Goal: Transaction & Acquisition: Obtain resource

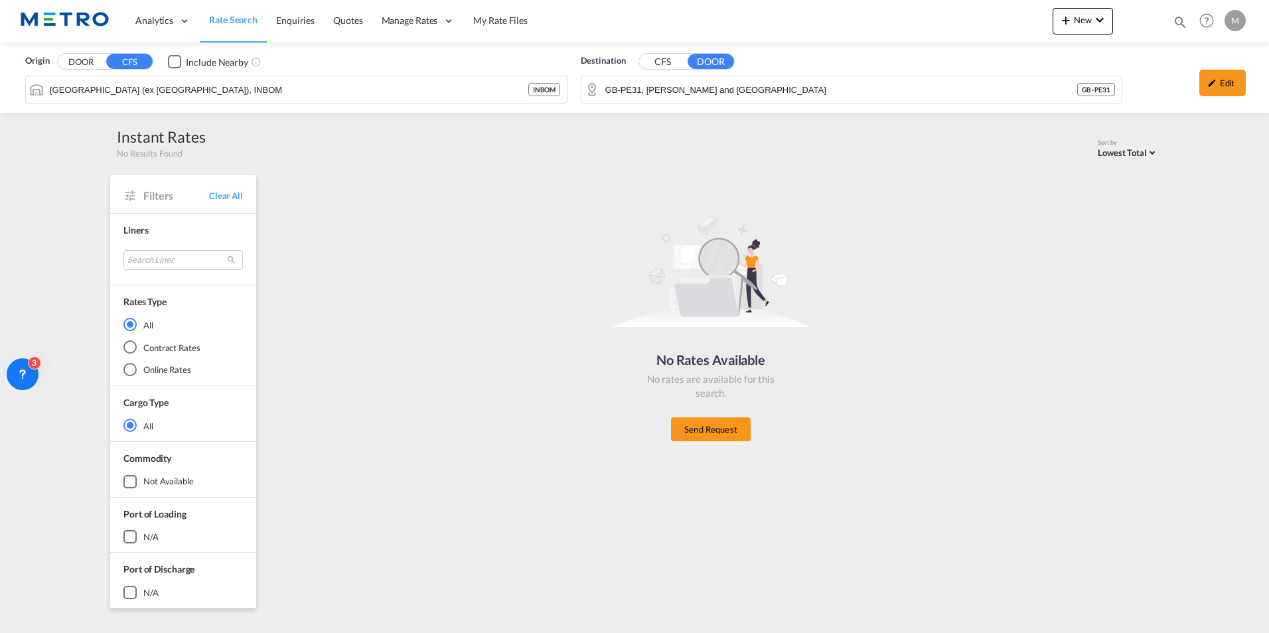
click at [240, 16] on span "Rate Search" at bounding box center [233, 19] width 48 height 11
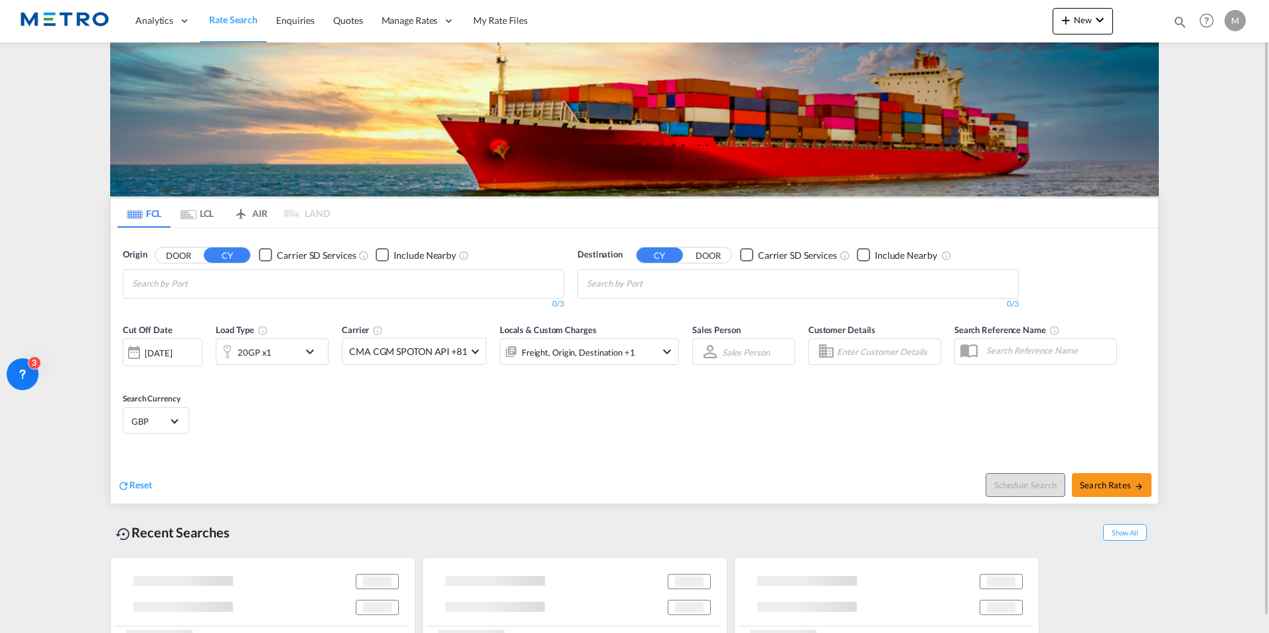
click at [136, 210] on md-icon "Use the left and right arrow keys to navigate between tabs" at bounding box center [135, 215] width 16 height 10
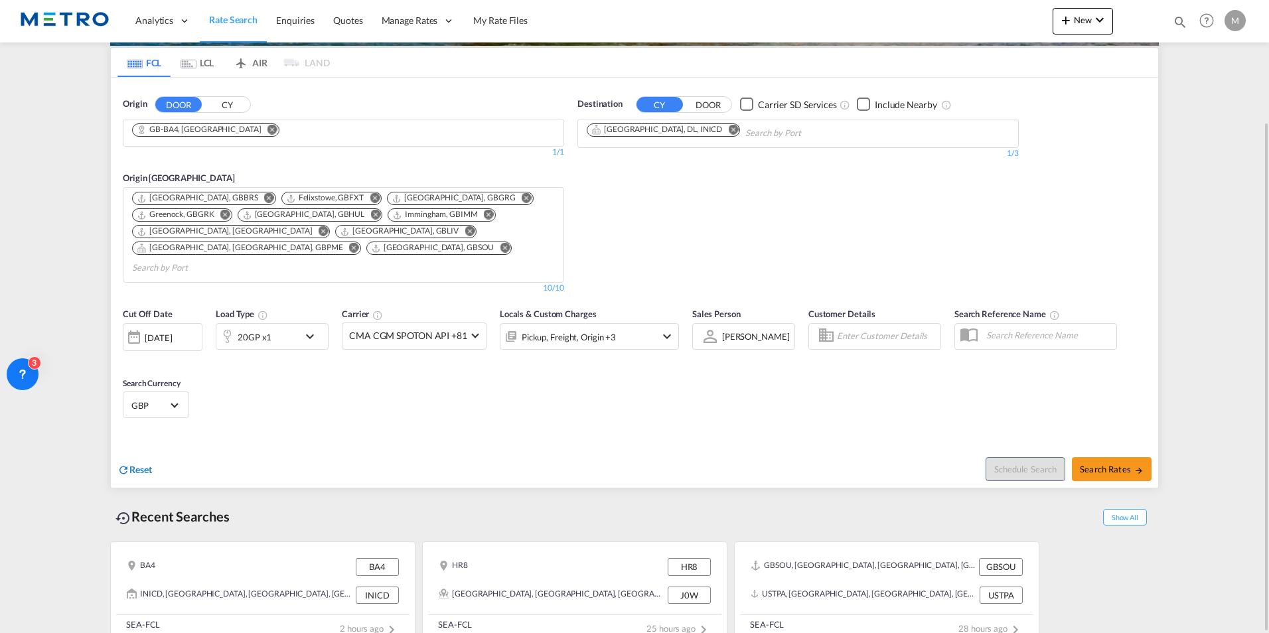
click at [141, 464] on span "Reset" at bounding box center [140, 469] width 23 height 11
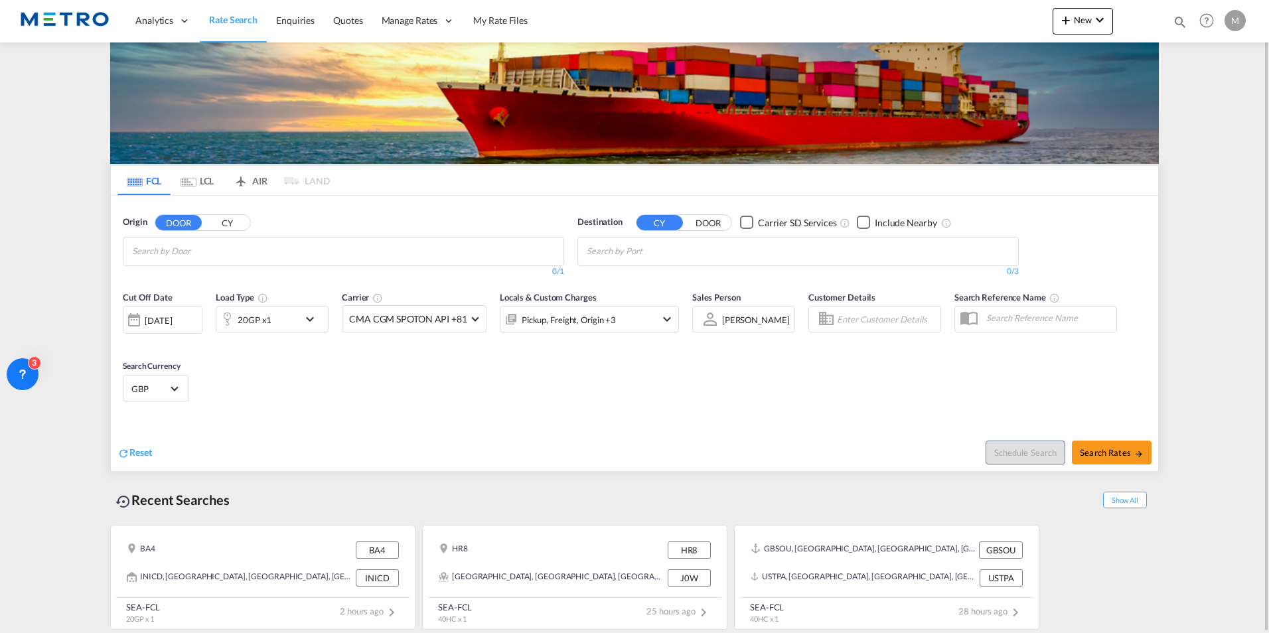
scroll to position [33, 0]
click at [132, 457] on span "Reset" at bounding box center [140, 452] width 23 height 11
click at [194, 249] on input "Chips input." at bounding box center [195, 251] width 126 height 21
click at [230, 257] on body "Analytics Reports Dashboard Rate Search Enquiries Quotes" at bounding box center [634, 316] width 1269 height 633
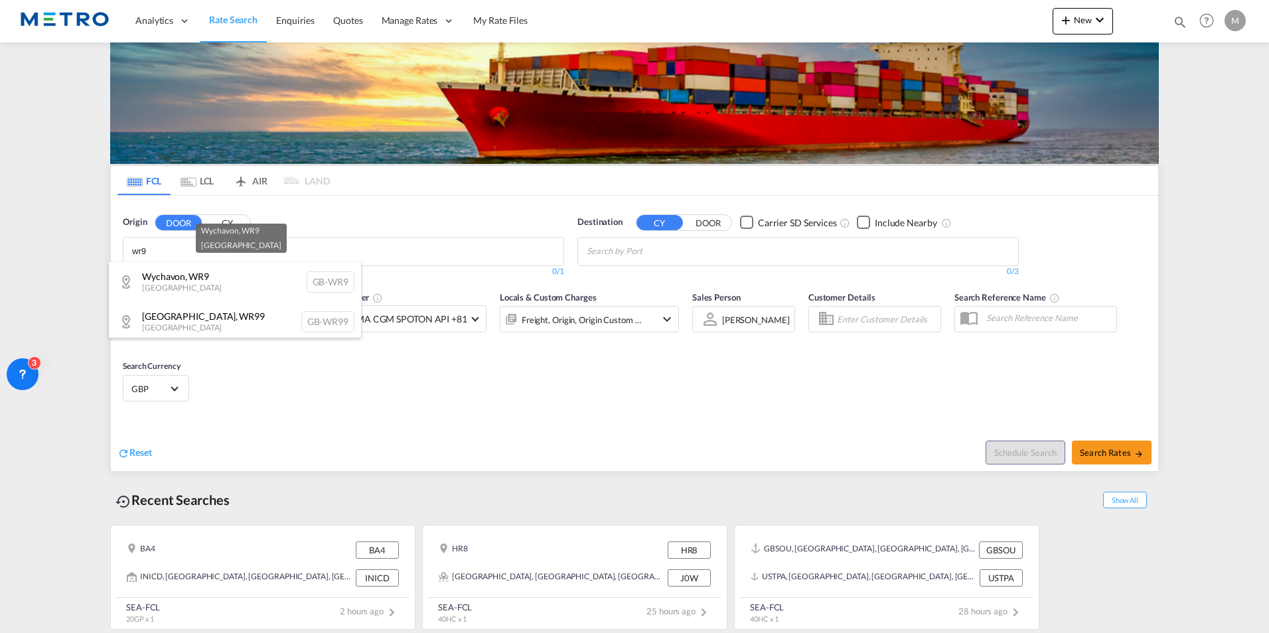
type input "wr9"
click at [222, 285] on div "Wychavon , WR9 [GEOGRAPHIC_DATA] [GEOGRAPHIC_DATA]-WR9" at bounding box center [235, 282] width 252 height 40
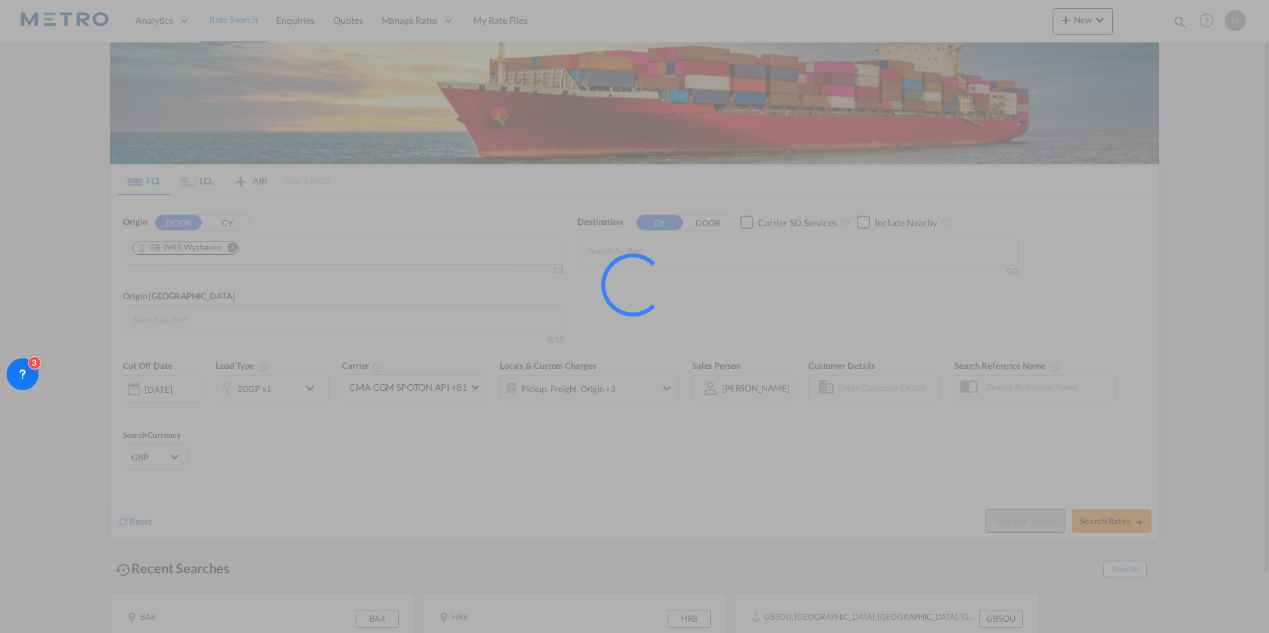
click at [640, 253] on input "Chips input." at bounding box center [650, 251] width 126 height 21
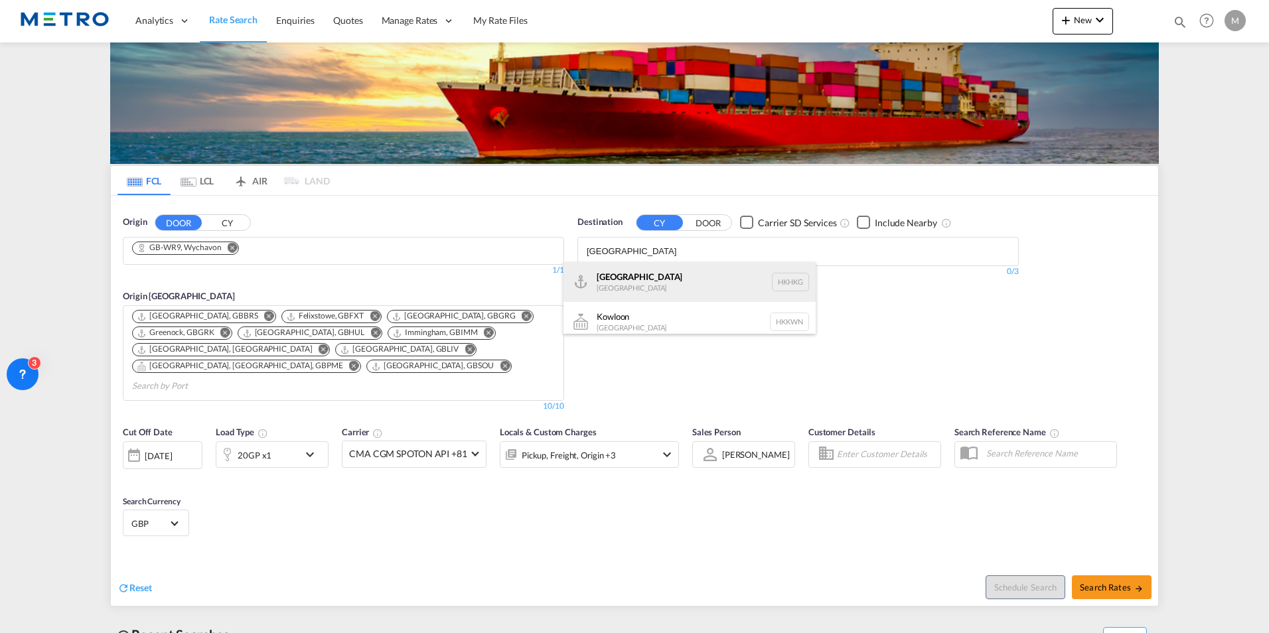
type input "[GEOGRAPHIC_DATA]"
click at [656, 281] on div "[GEOGRAPHIC_DATA] [GEOGRAPHIC_DATA] [GEOGRAPHIC_DATA]" at bounding box center [689, 282] width 252 height 40
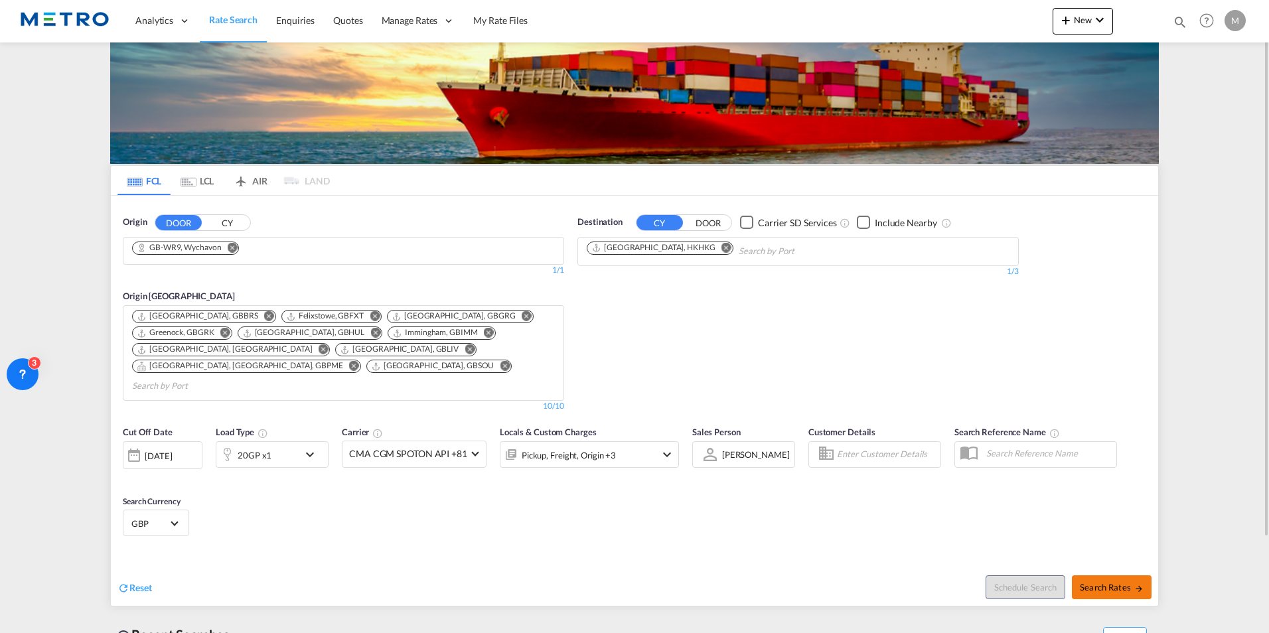
click at [1110, 575] on button "Search Rates" at bounding box center [1112, 587] width 80 height 24
type input "WR9 to HKHKG / [DATE]"
